Goal: Transaction & Acquisition: Purchase product/service

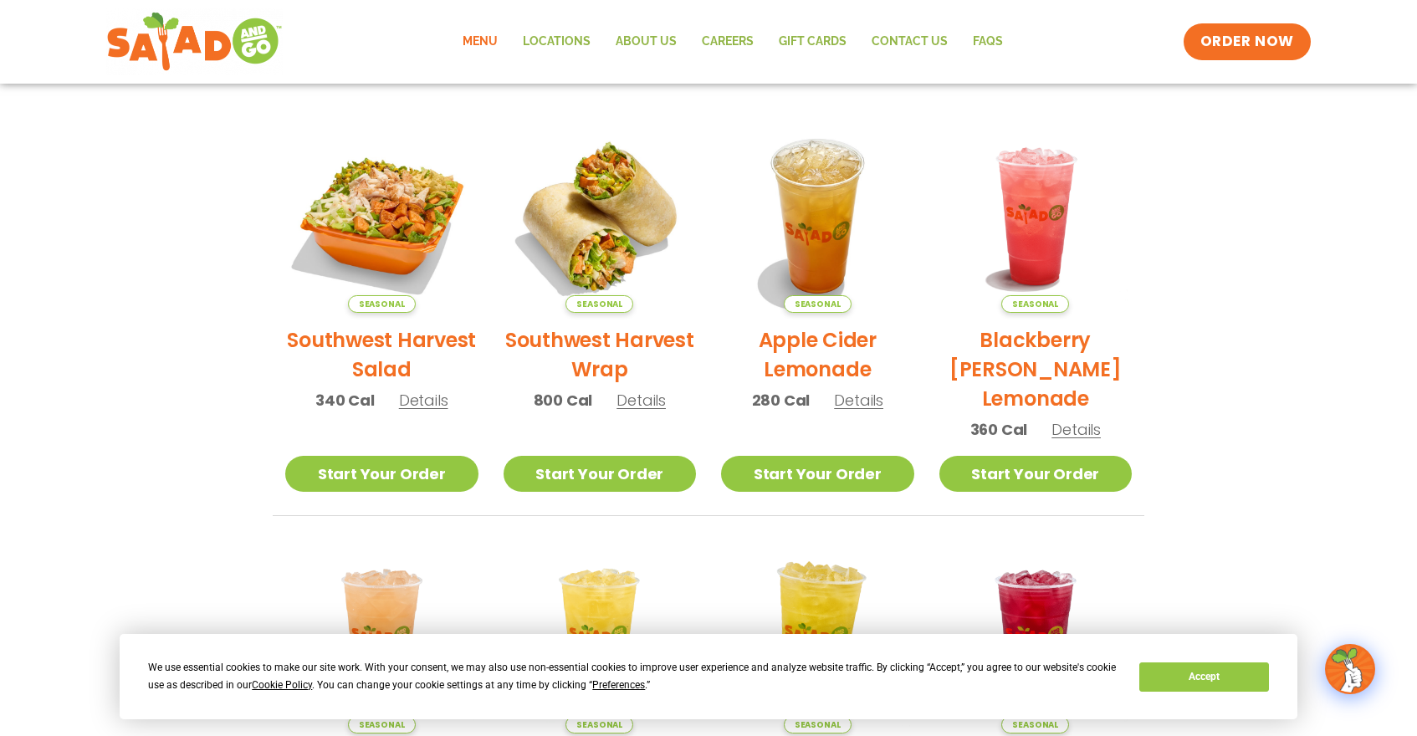
scroll to position [349, 0]
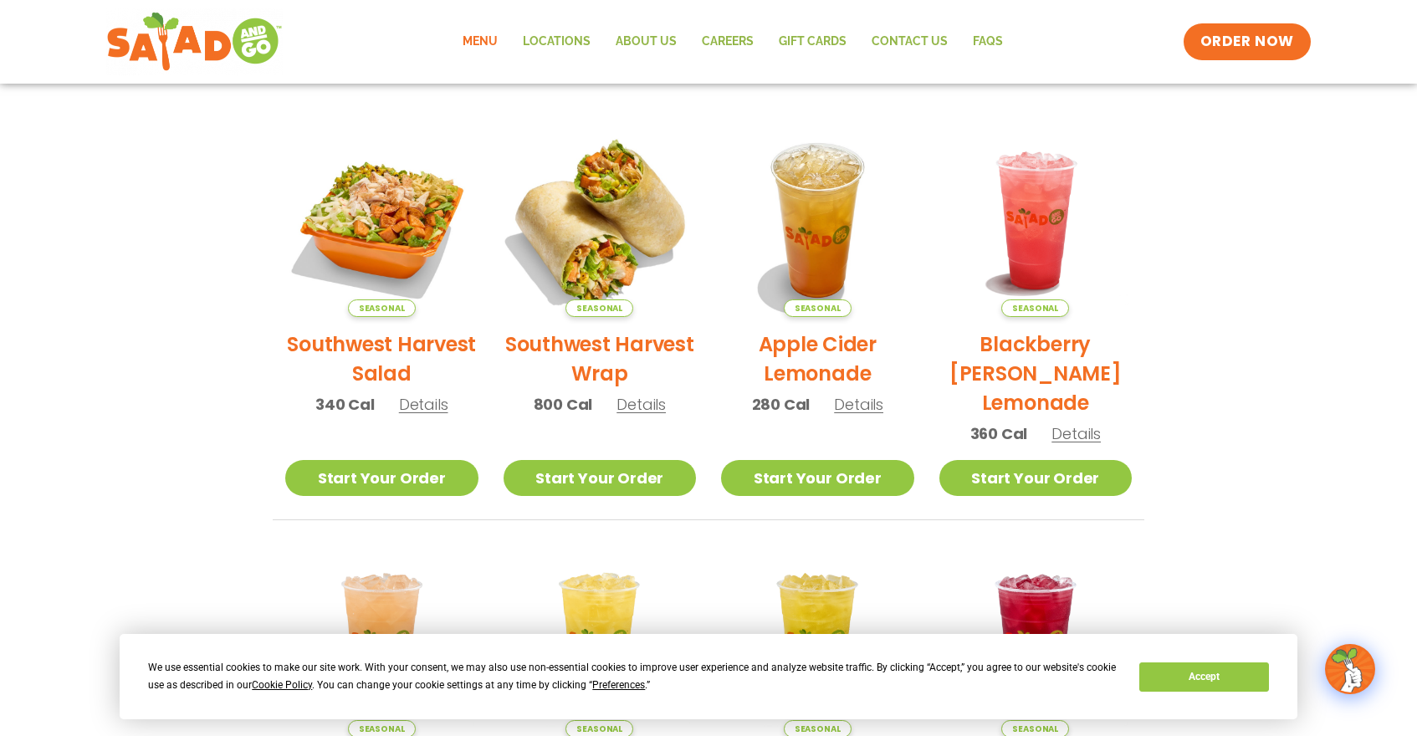
click at [579, 259] on img at bounding box center [599, 220] width 227 height 227
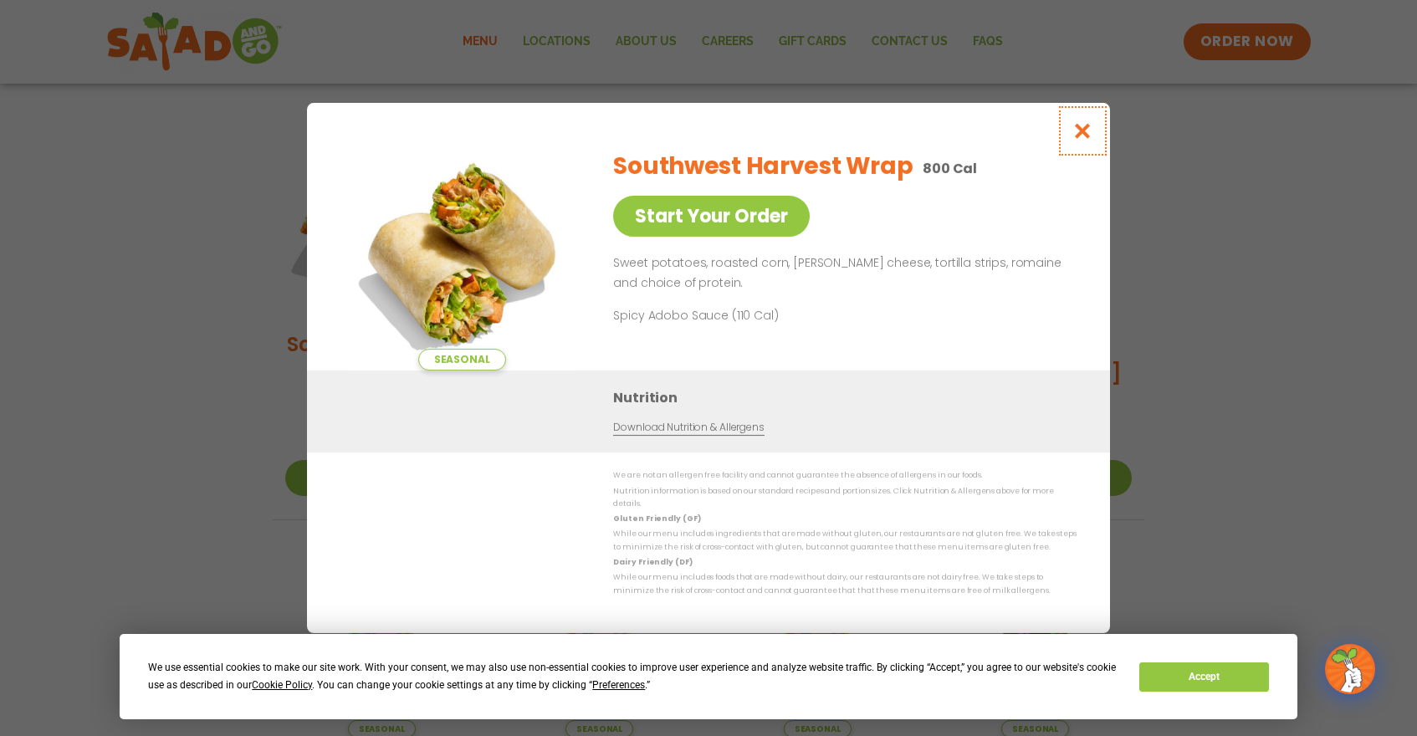
click at [1085, 126] on button "Close modal" at bounding box center [1083, 131] width 54 height 56
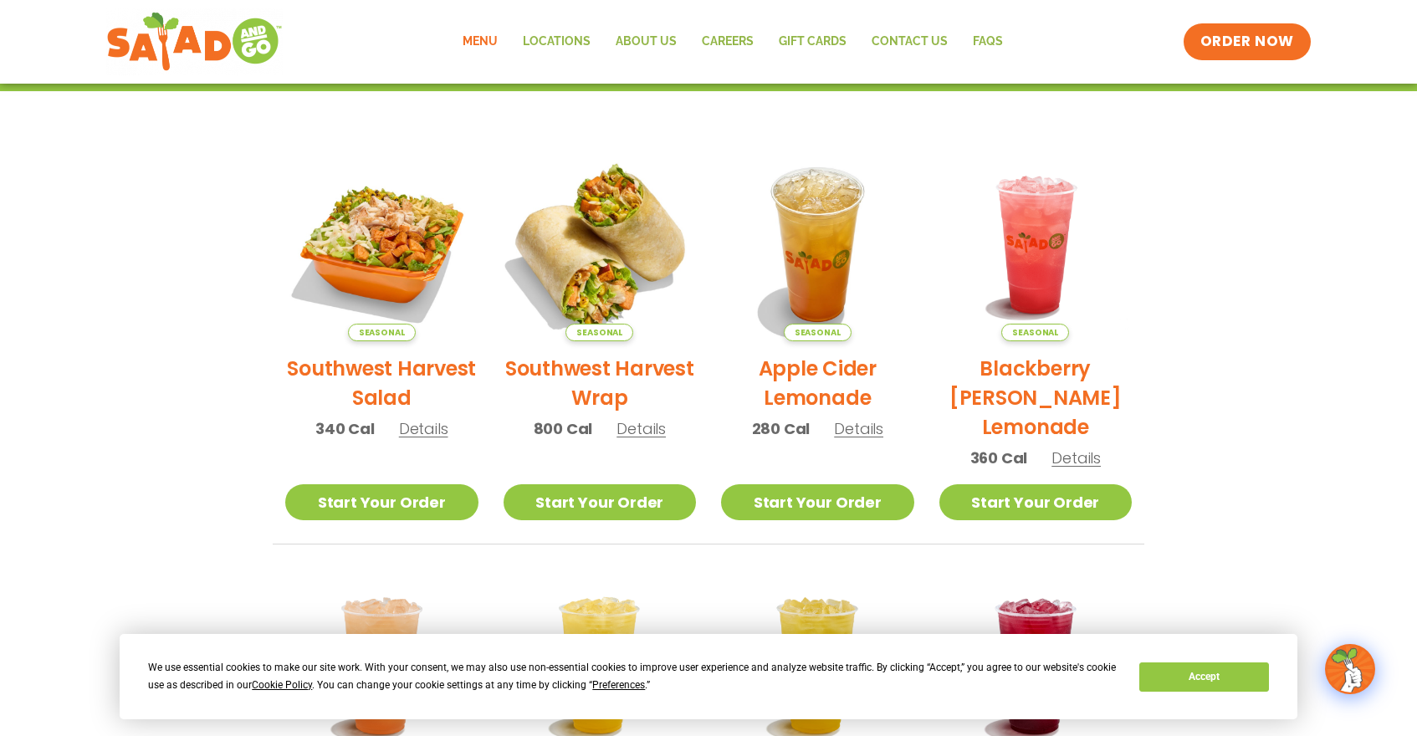
scroll to position [305, 0]
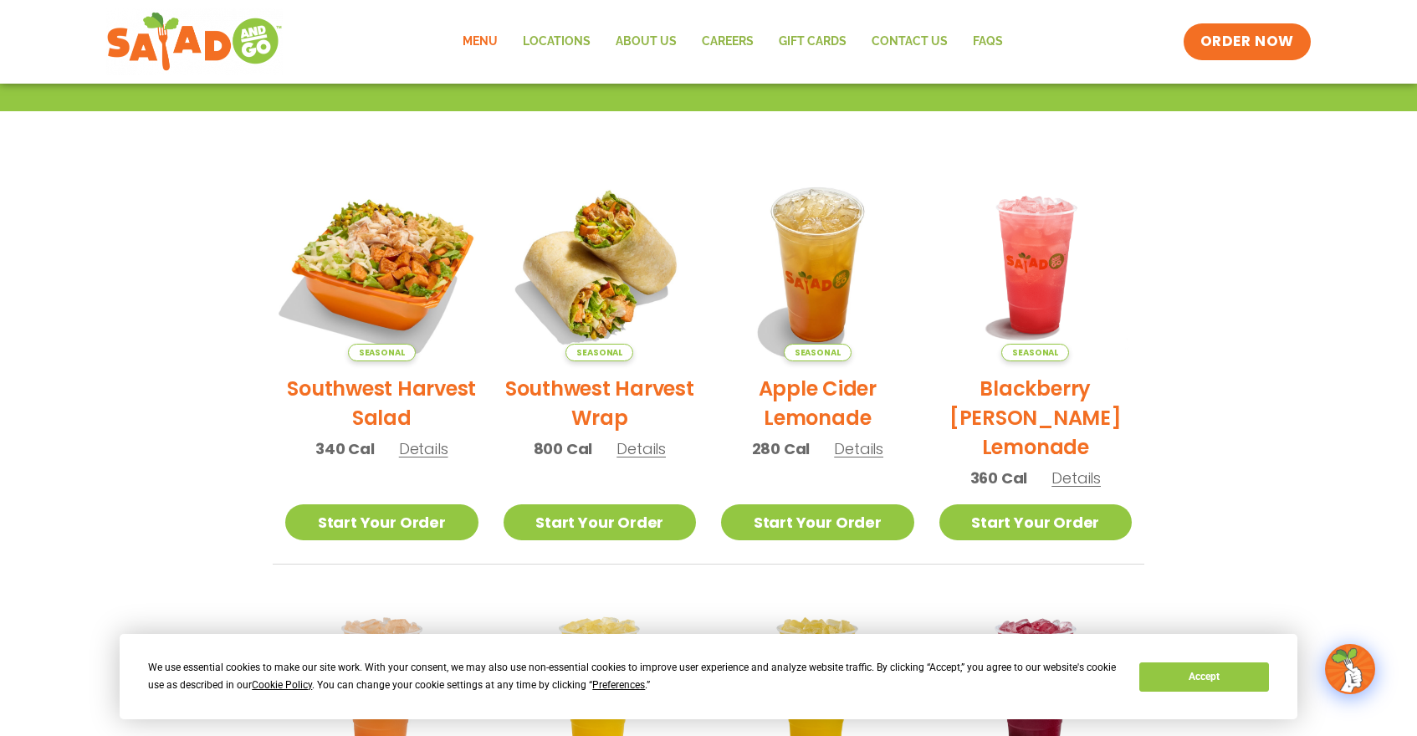
click at [395, 287] on img at bounding box center [382, 264] width 227 height 227
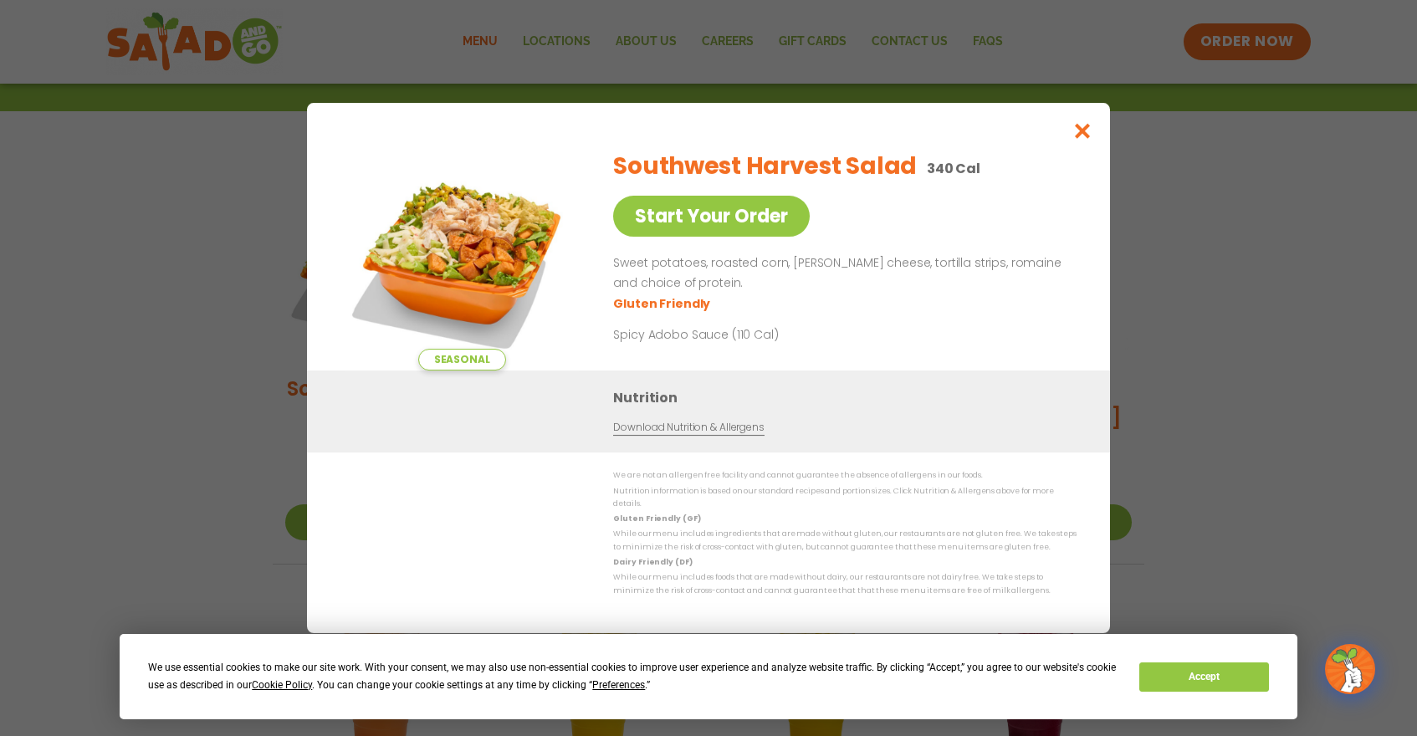
click at [493, 369] on span "Seasonal" at bounding box center [462, 360] width 88 height 22
click at [1087, 140] on icon "Close modal" at bounding box center [1083, 131] width 21 height 18
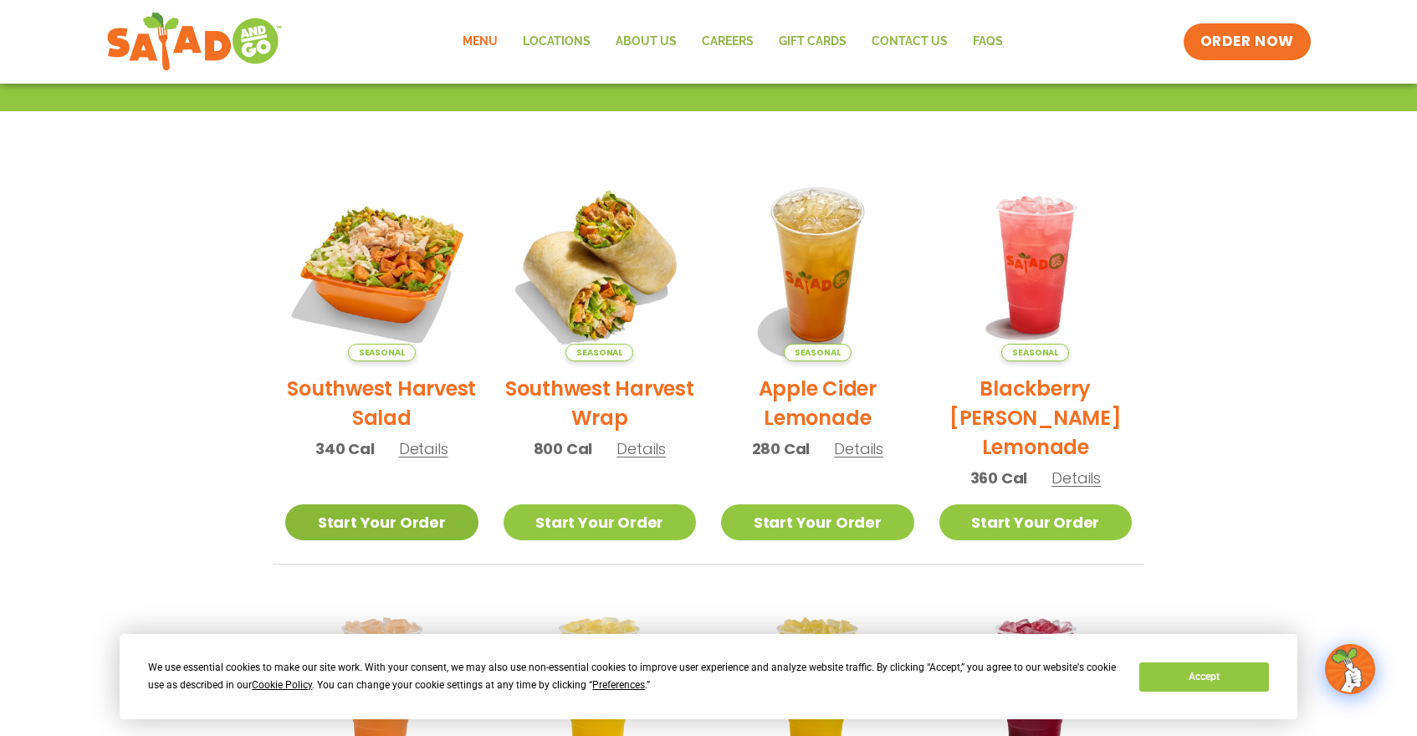
click at [418, 523] on link "Start Your Order" at bounding box center [381, 523] width 193 height 36
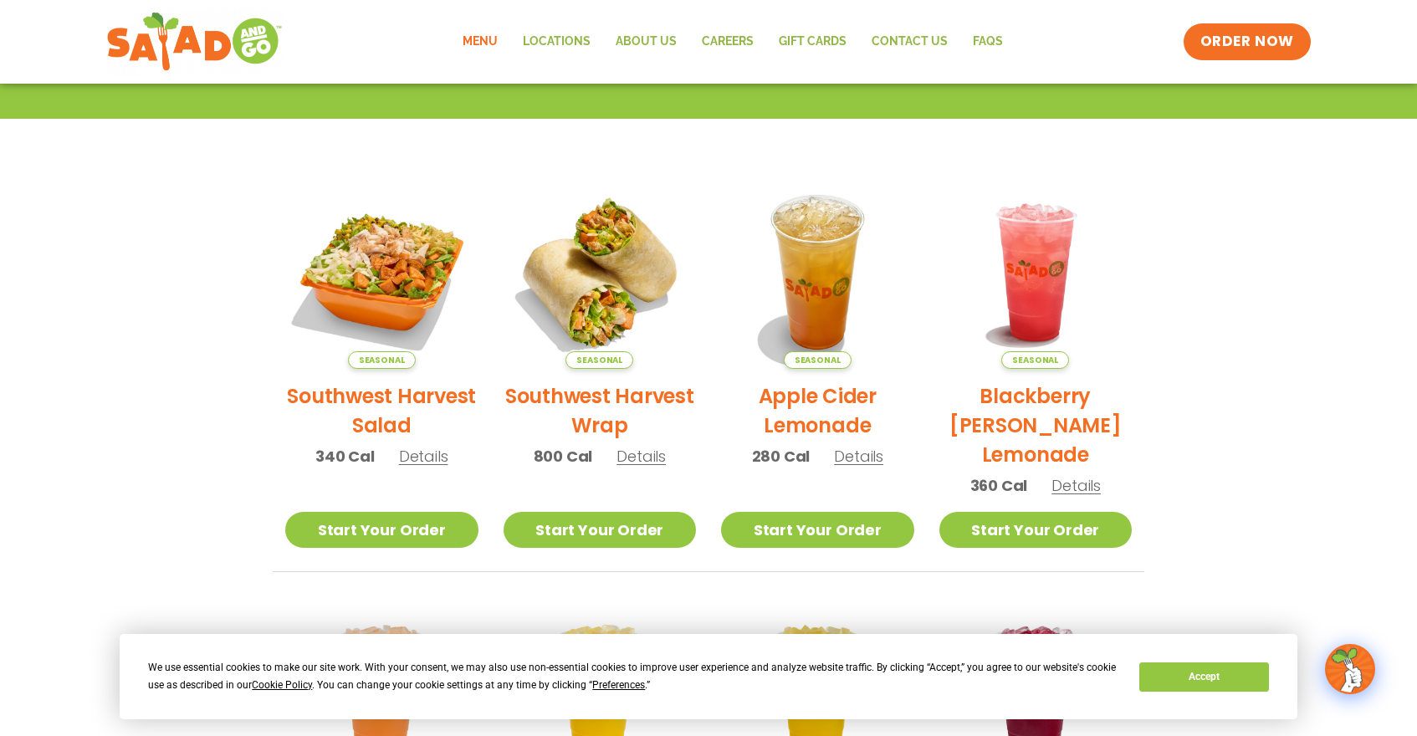
scroll to position [331, 0]
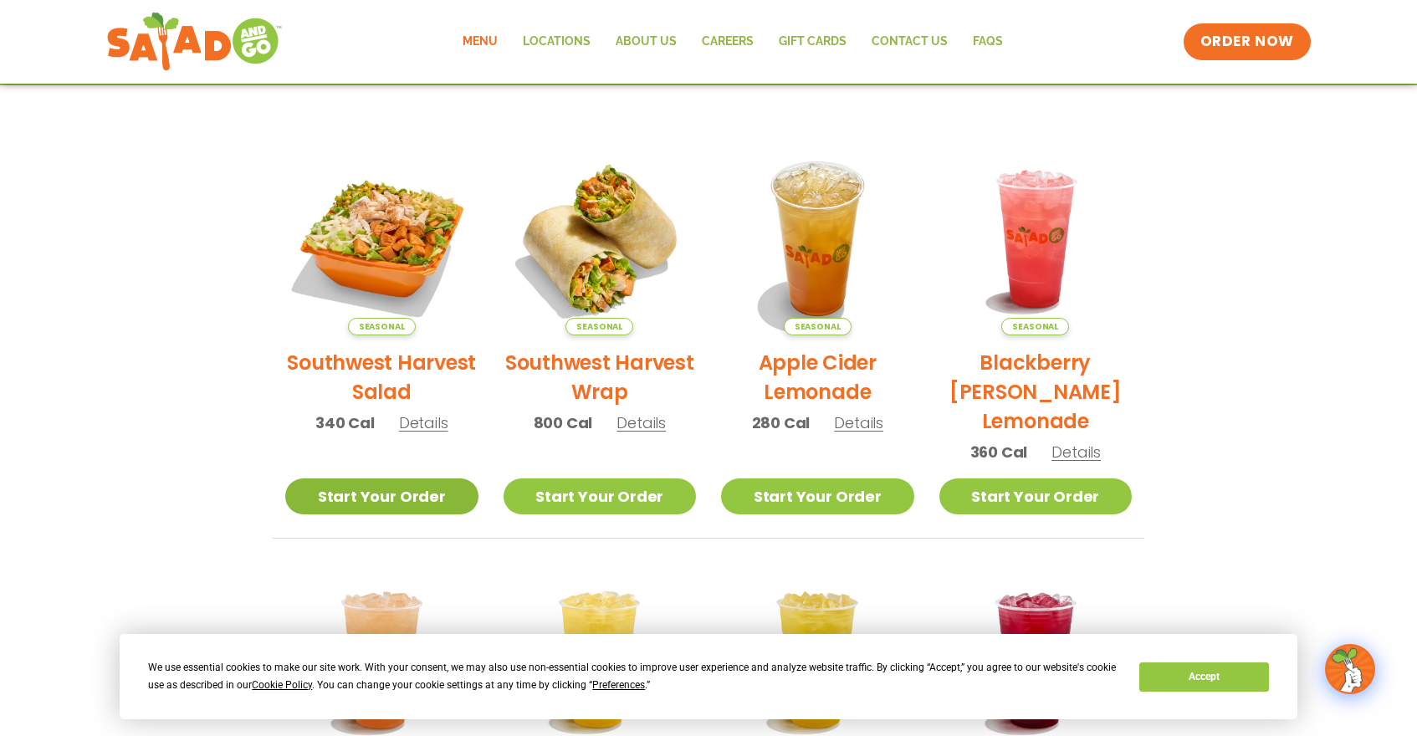
click at [409, 496] on link "Start Your Order" at bounding box center [381, 497] width 193 height 36
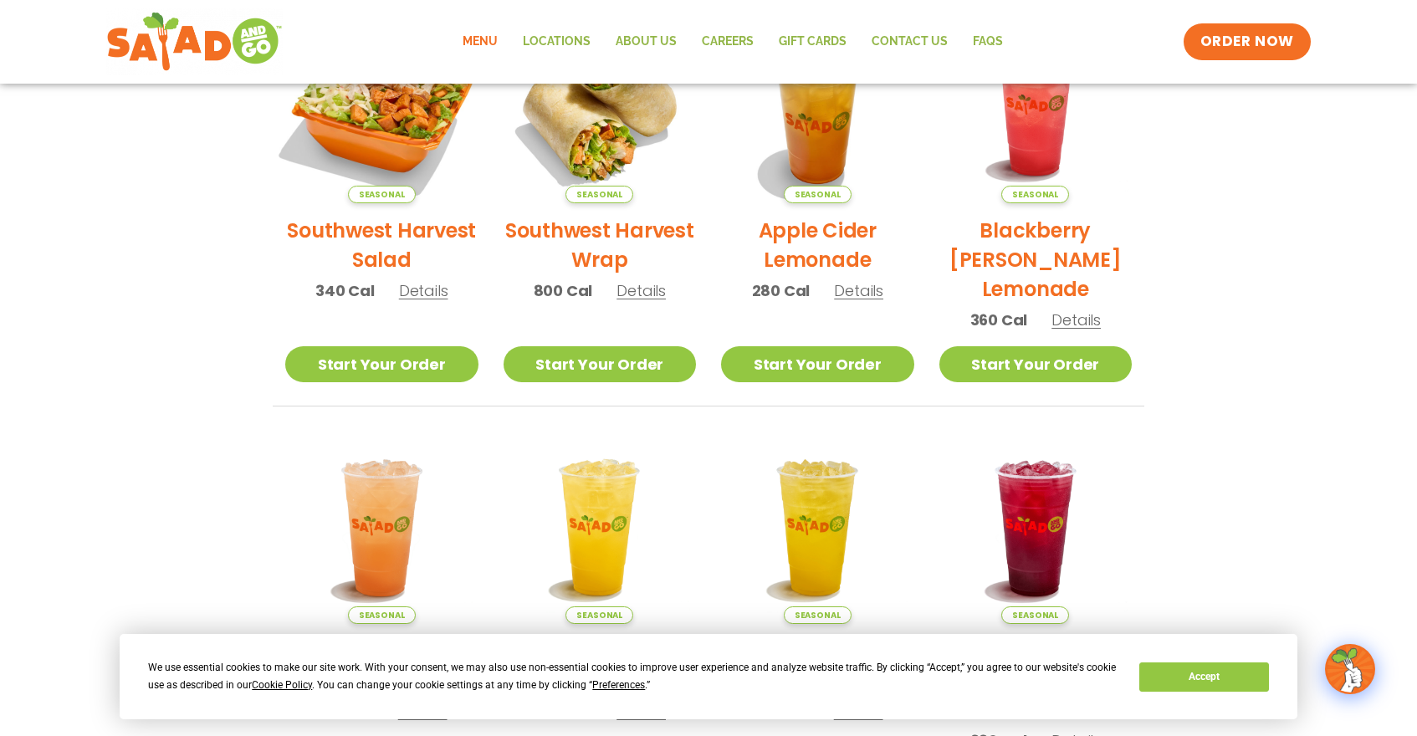
scroll to position [469, 0]
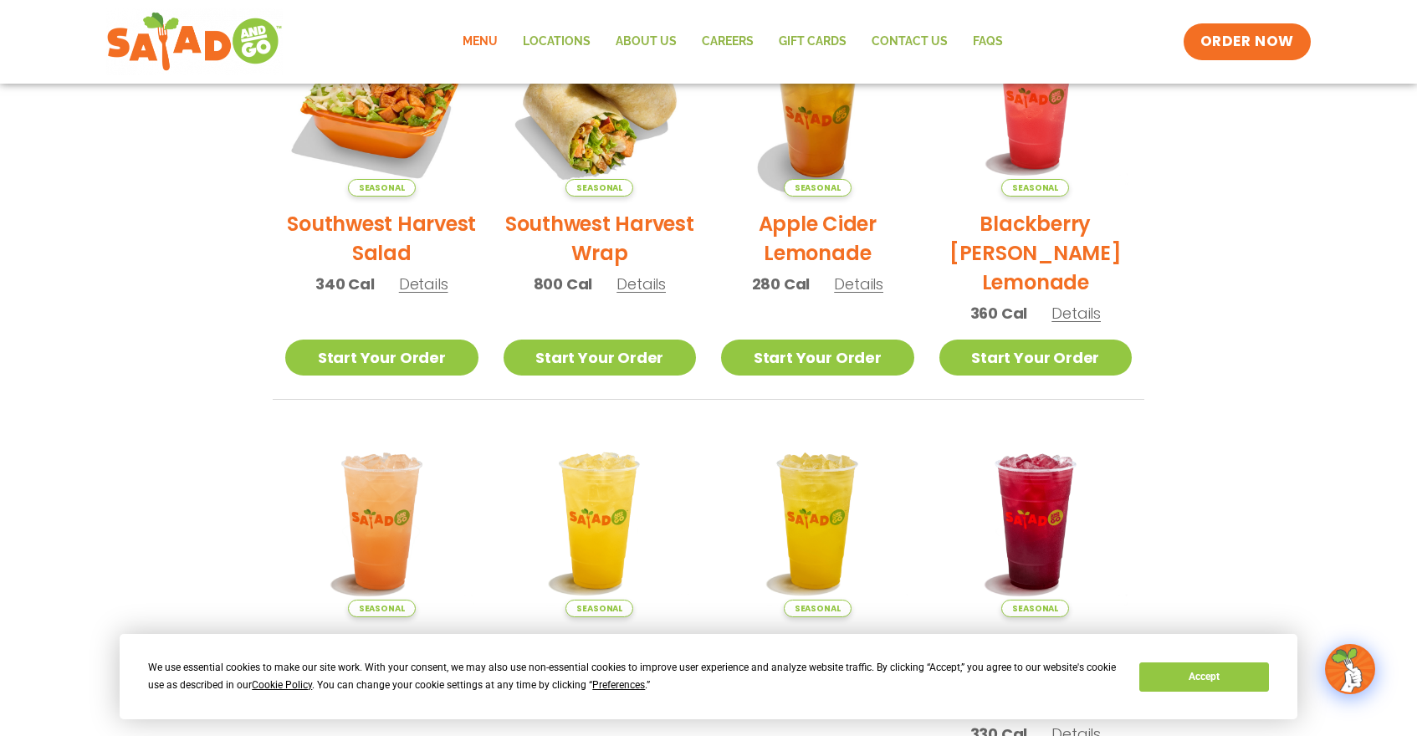
click at [428, 280] on span "Details" at bounding box center [423, 284] width 49 height 21
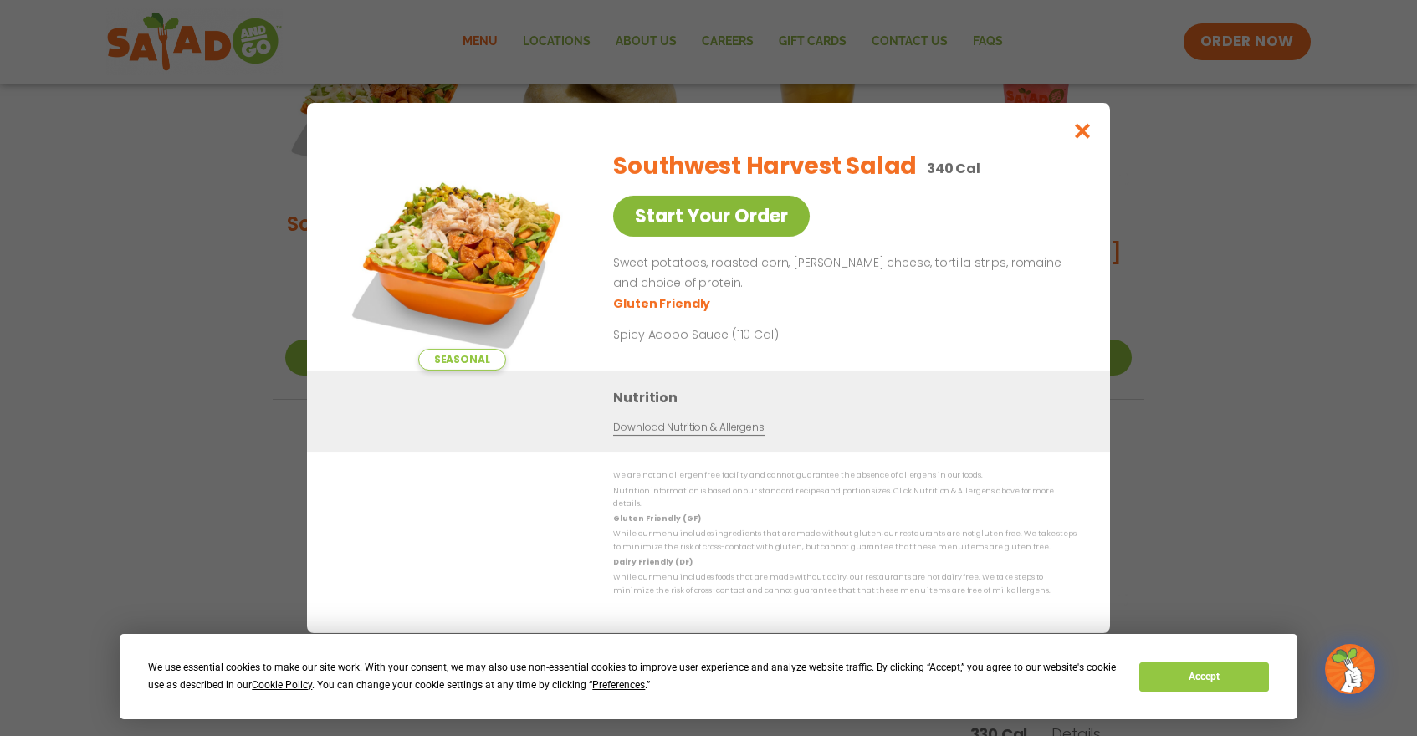
click at [693, 213] on link "Start Your Order" at bounding box center [711, 216] width 197 height 41
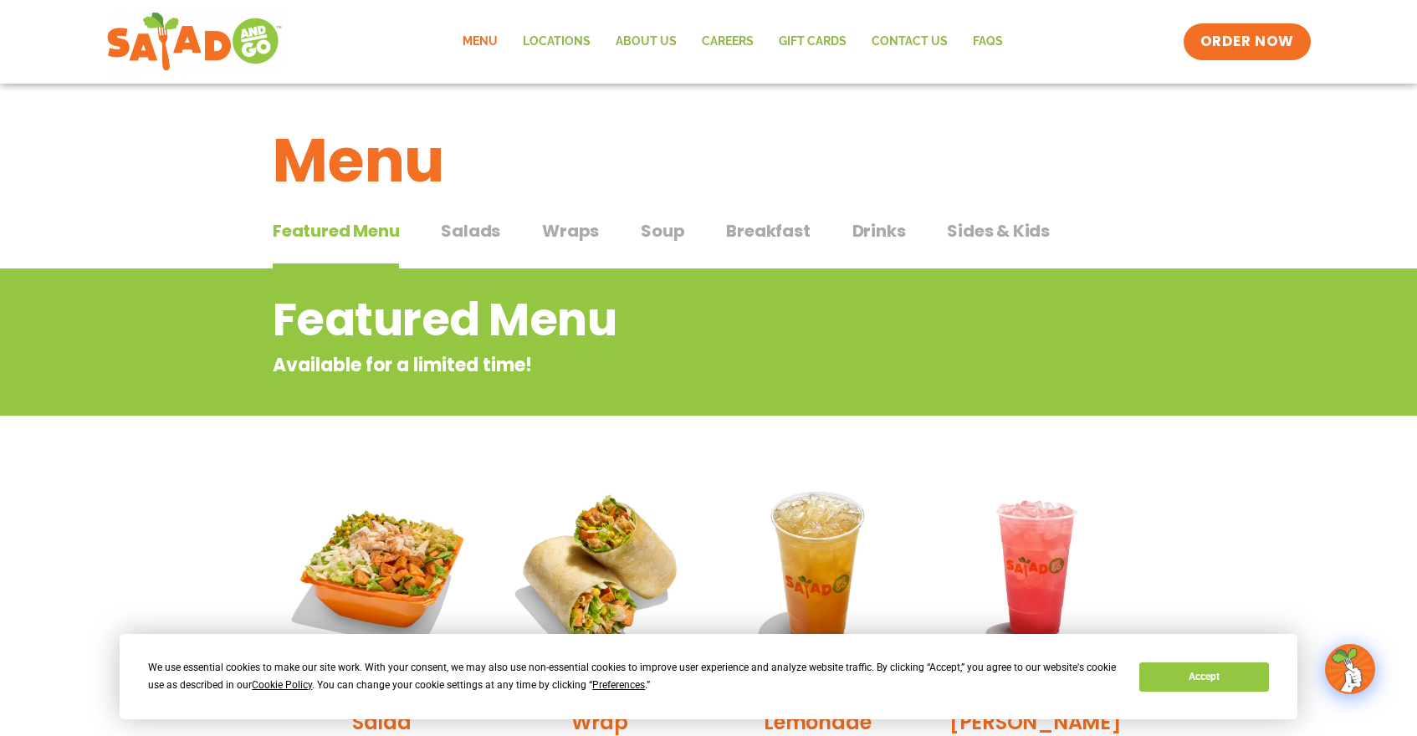
click at [461, 236] on span "Salads" at bounding box center [470, 230] width 59 height 25
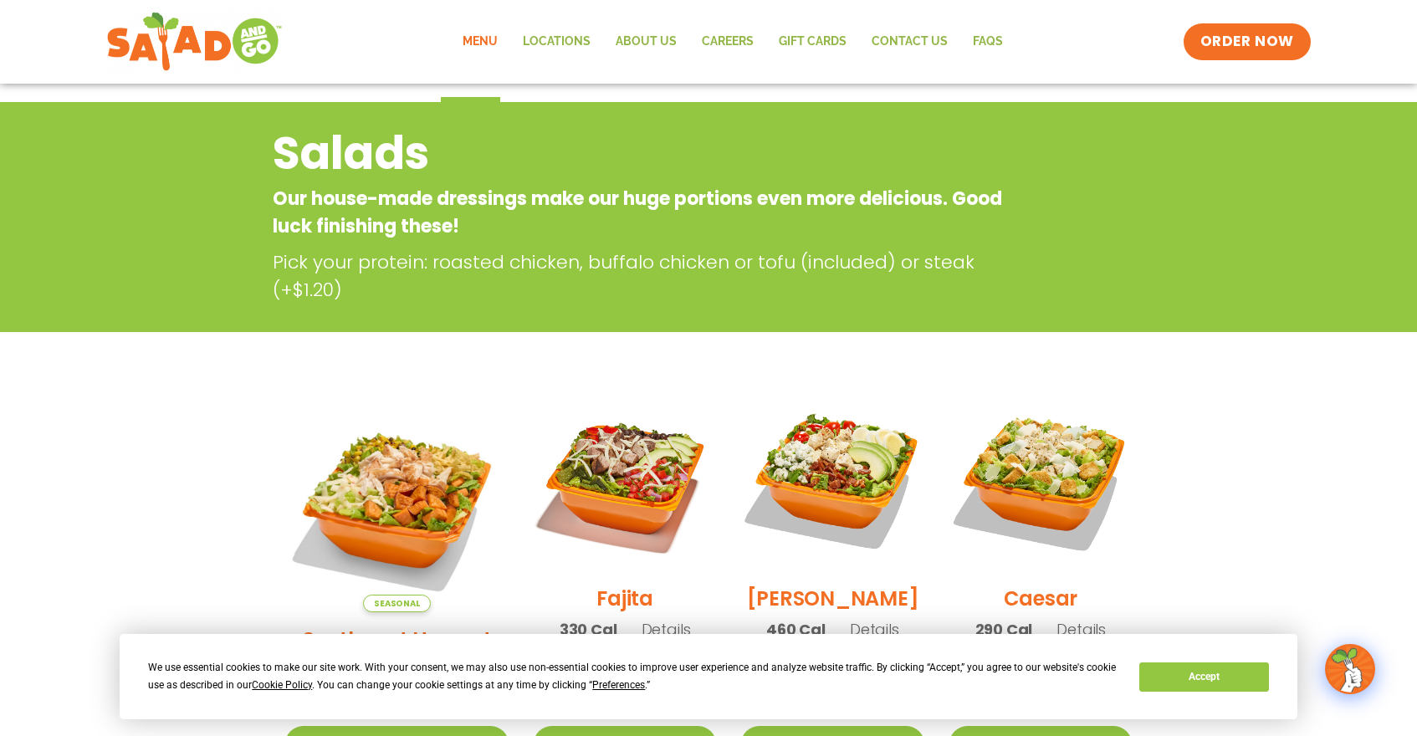
scroll to position [163, 0]
